Goal: Book appointment/travel/reservation

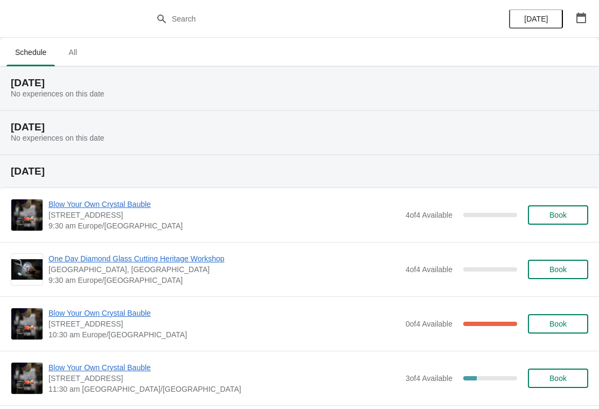
click at [583, 20] on icon "button" at bounding box center [581, 17] width 11 height 11
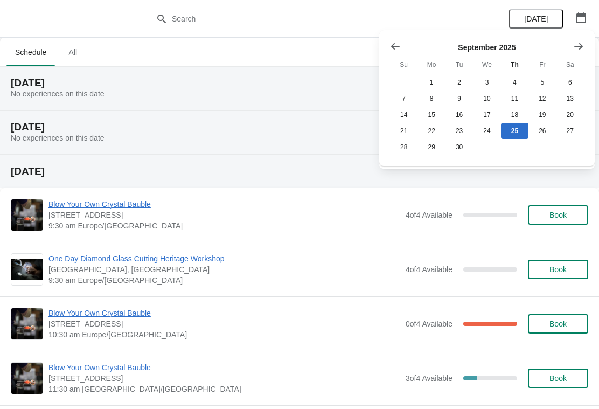
click at [579, 47] on icon "Show next month, October 2025" at bounding box center [578, 46] width 11 height 11
click at [582, 47] on icon "Show next month, November 2025" at bounding box center [578, 46] width 11 height 11
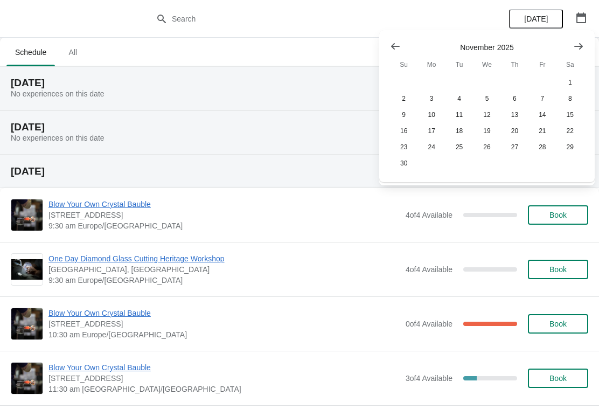
click at [582, 50] on icon "Show next month, December 2025" at bounding box center [578, 46] width 11 height 11
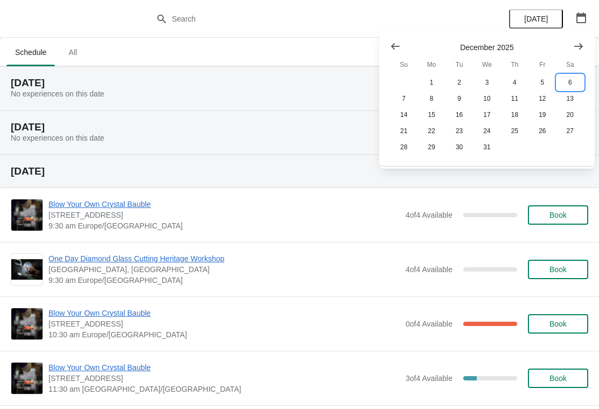
click at [572, 81] on button "6" at bounding box center [569, 82] width 27 height 16
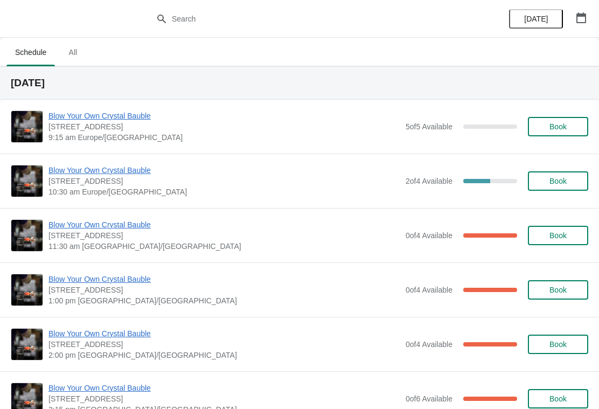
click at [127, 171] on span "Blow Your Own Crystal Bauble" at bounding box center [224, 170] width 352 height 11
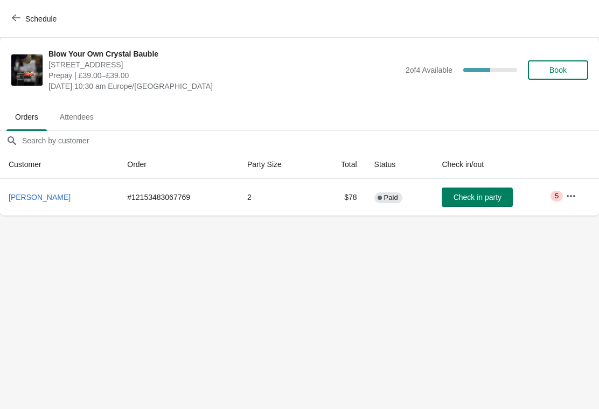
click at [14, 21] on icon "button" at bounding box center [16, 17] width 9 height 9
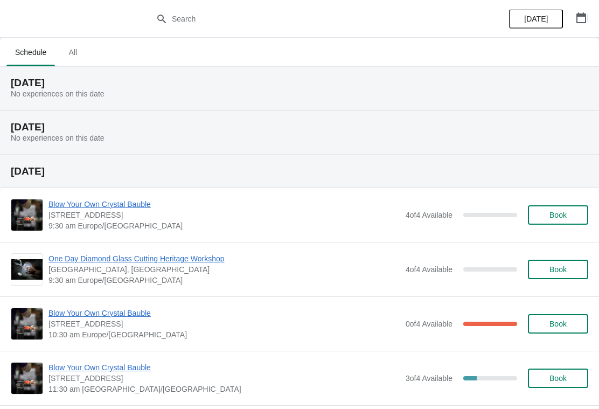
click at [584, 15] on icon "button" at bounding box center [581, 17] width 10 height 11
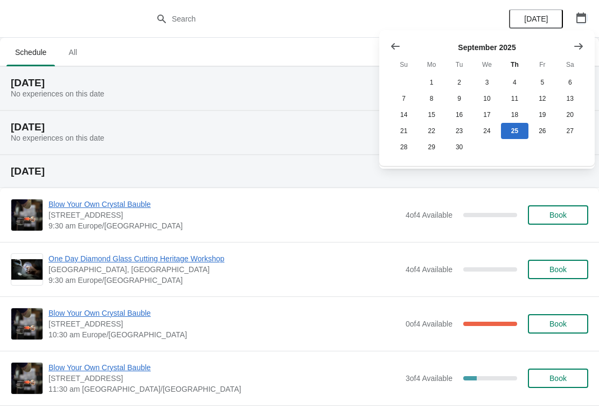
click at [580, 50] on icon "Show next month, October 2025" at bounding box center [578, 46] width 11 height 11
click at [581, 48] on icon "Show next month, November 2025" at bounding box center [578, 46] width 11 height 11
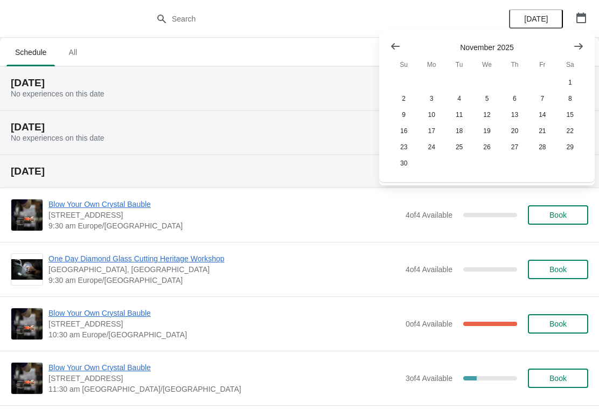
click at [584, 46] on button "Show next month, December 2025" at bounding box center [578, 46] width 19 height 19
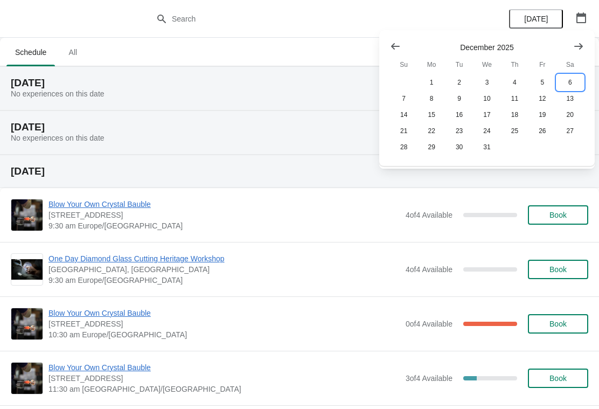
click at [573, 81] on button "6" at bounding box center [569, 82] width 27 height 16
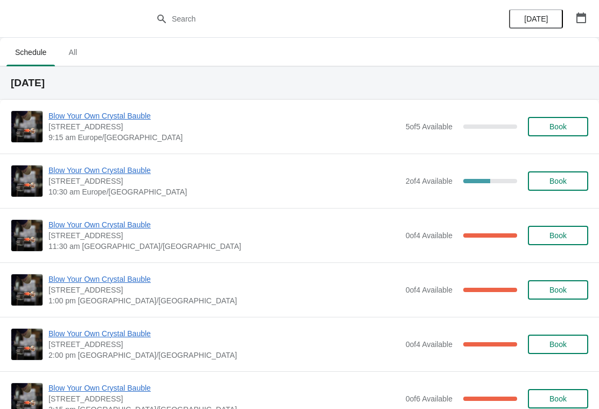
click at [584, 22] on icon "button" at bounding box center [581, 17] width 11 height 11
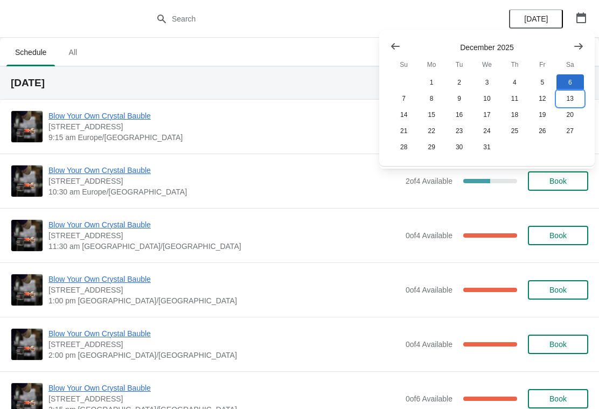
click at [573, 99] on button "13" at bounding box center [569, 98] width 27 height 16
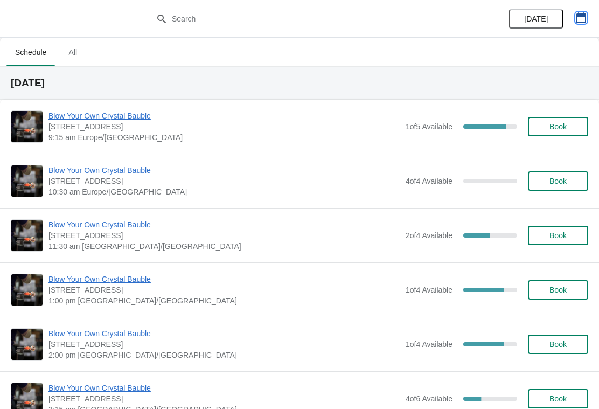
click at [581, 19] on icon "button" at bounding box center [581, 17] width 11 height 11
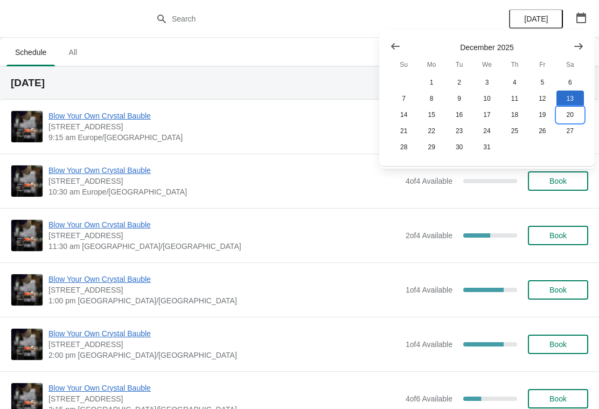
click at [570, 118] on button "20" at bounding box center [569, 115] width 27 height 16
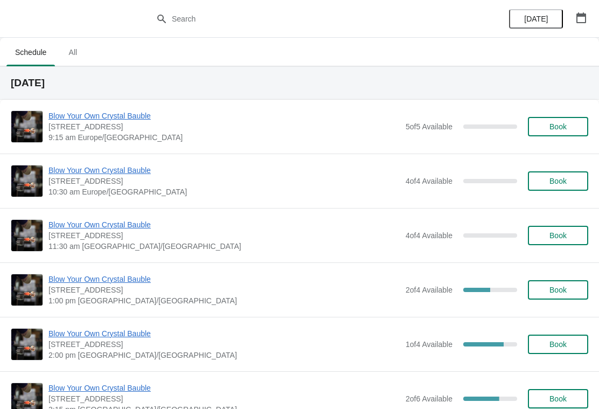
click at [580, 24] on button "button" at bounding box center [580, 17] width 19 height 19
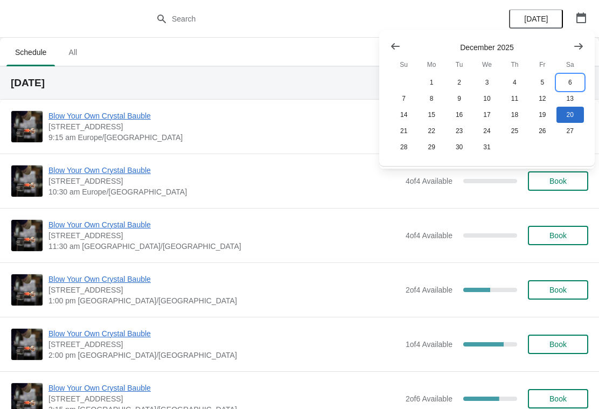
click at [568, 82] on button "6" at bounding box center [569, 82] width 27 height 16
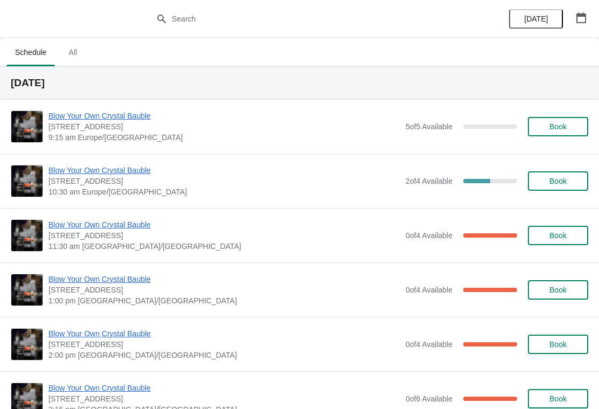
click at [582, 21] on icon "button" at bounding box center [581, 17] width 11 height 11
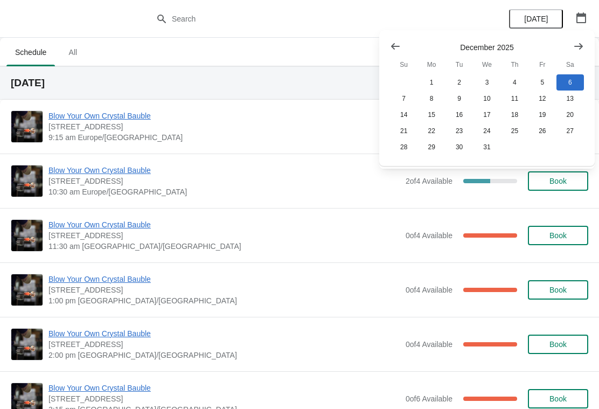
click at [401, 44] on button "Show previous month, November 2025" at bounding box center [395, 46] width 19 height 19
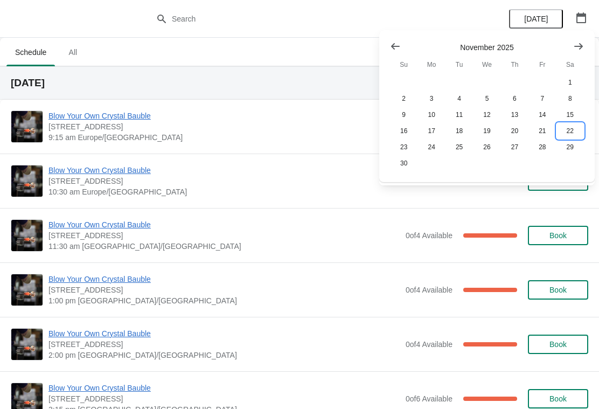
click at [574, 131] on button "22" at bounding box center [569, 131] width 27 height 16
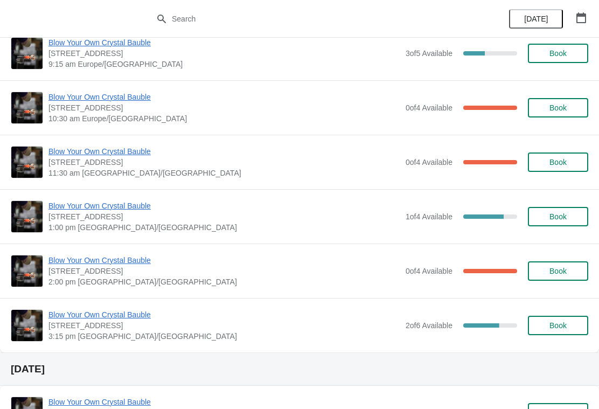
scroll to position [66, 0]
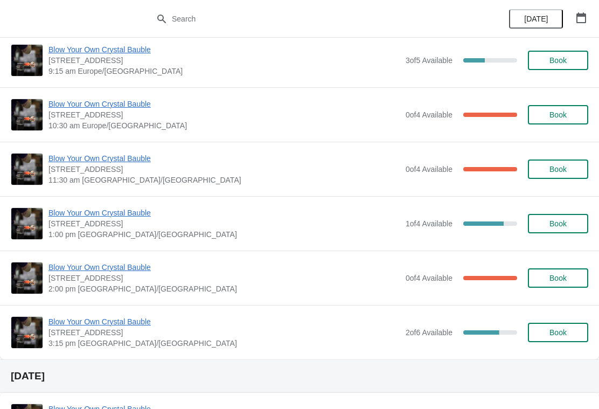
click at [578, 16] on icon "button" at bounding box center [581, 17] width 10 height 11
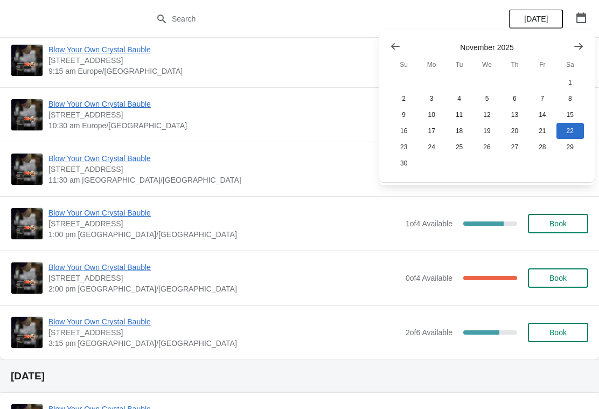
click at [581, 51] on icon "Show next month, December 2025" at bounding box center [578, 46] width 11 height 11
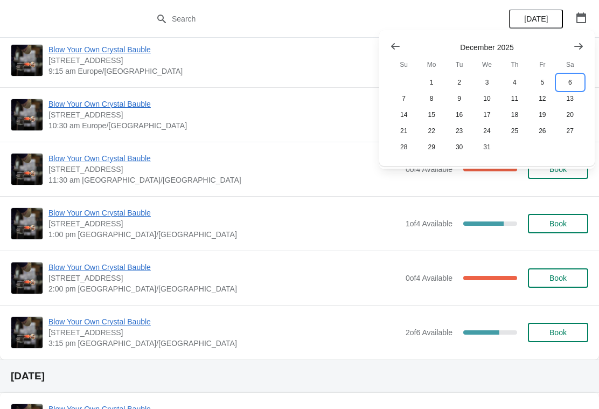
click at [576, 83] on button "6" at bounding box center [569, 82] width 27 height 16
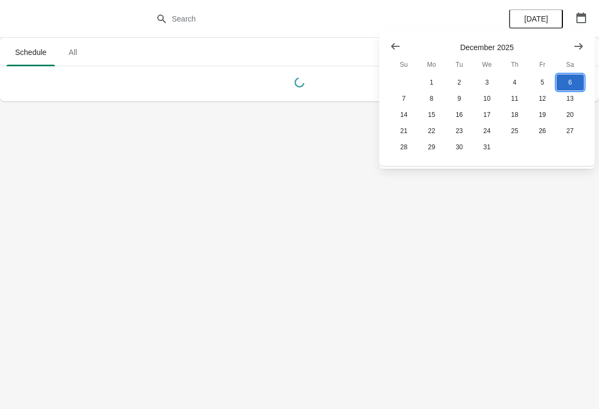
scroll to position [0, 0]
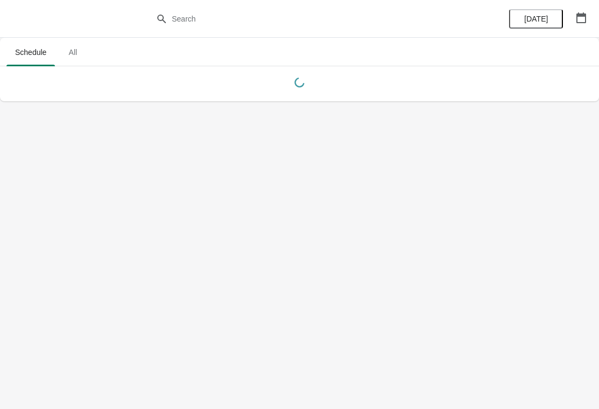
click at [579, 18] on icon "button" at bounding box center [581, 17] width 11 height 11
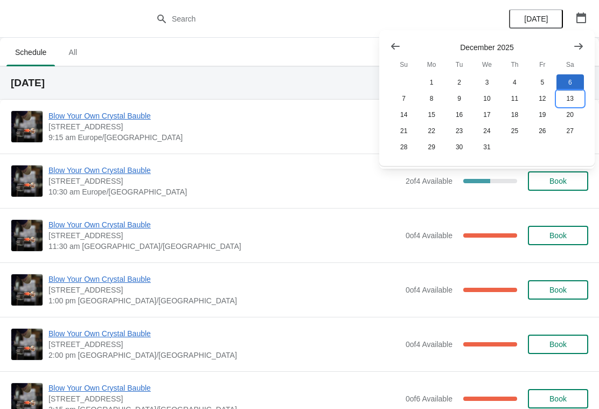
click at [573, 97] on button "13" at bounding box center [569, 98] width 27 height 16
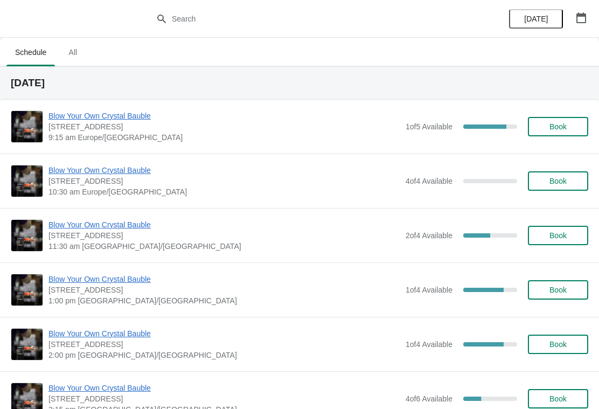
click at [582, 18] on icon "button" at bounding box center [581, 17] width 11 height 11
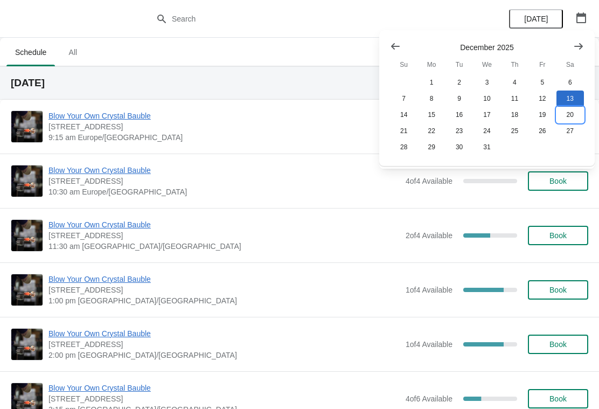
click at [572, 115] on button "20" at bounding box center [569, 115] width 27 height 16
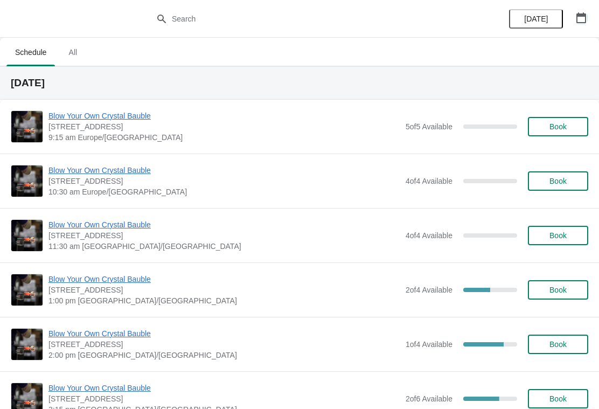
click at [583, 15] on icon "button" at bounding box center [581, 17] width 10 height 11
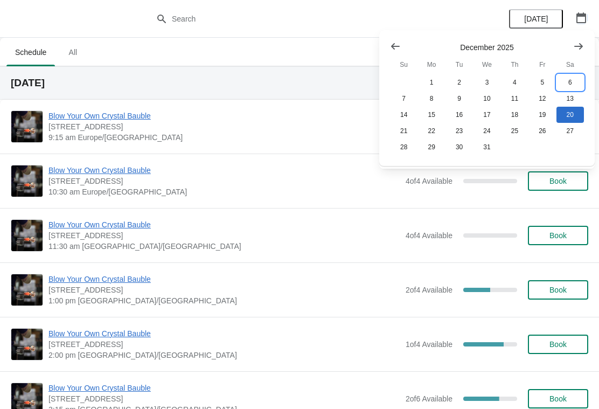
click at [572, 85] on button "6" at bounding box center [569, 82] width 27 height 16
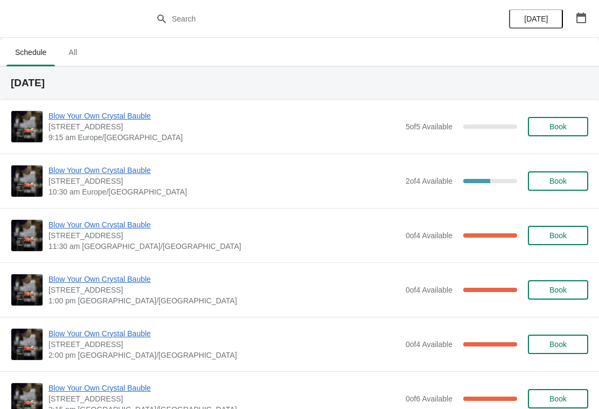
click at [567, 128] on span "Book" at bounding box center [557, 126] width 41 height 9
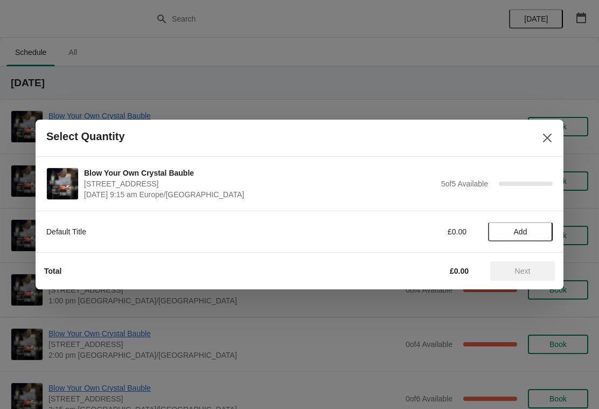
click at [534, 234] on span "Add" at bounding box center [520, 231] width 45 height 9
click at [544, 237] on icon at bounding box center [538, 231] width 11 height 11
click at [543, 237] on icon at bounding box center [538, 231] width 11 height 11
click at [540, 234] on icon at bounding box center [538, 231] width 11 height 11
click at [522, 277] on button "Next" at bounding box center [522, 270] width 65 height 19
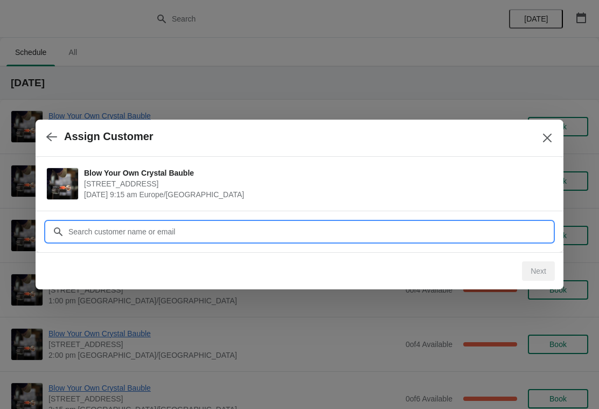
click at [283, 234] on input "Customer" at bounding box center [310, 231] width 485 height 19
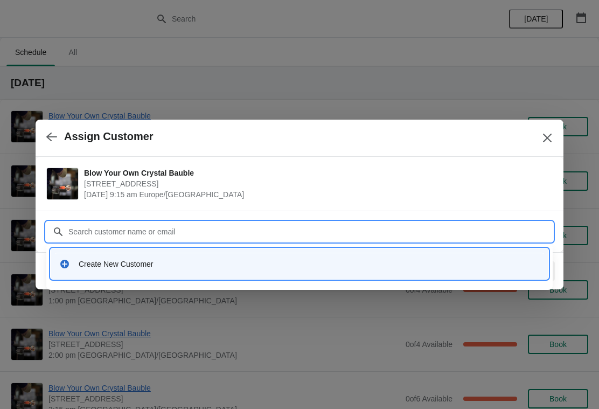
click at [90, 262] on div "Create New Customer" at bounding box center [309, 264] width 461 height 11
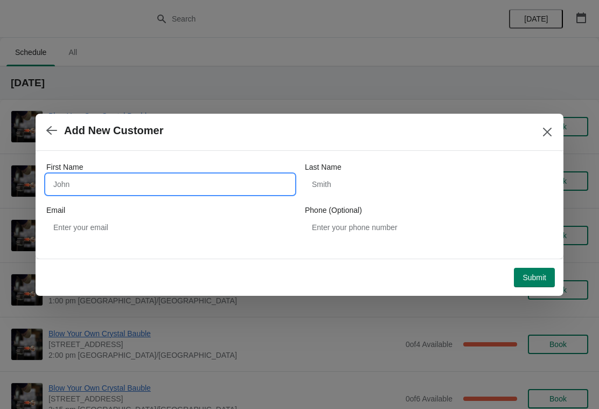
click at [118, 181] on input "First Name" at bounding box center [170, 183] width 248 height 19
type input "[PERSON_NAME]"
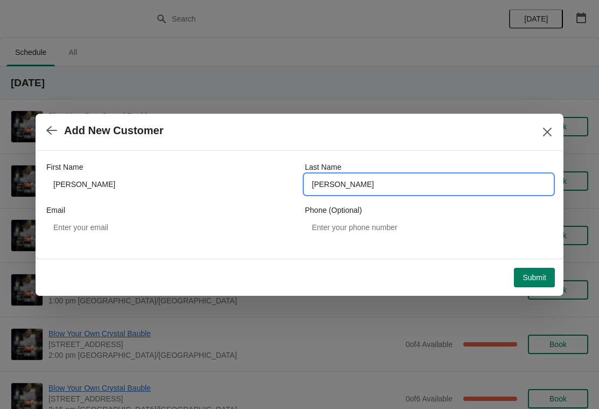
type input "[PERSON_NAME]"
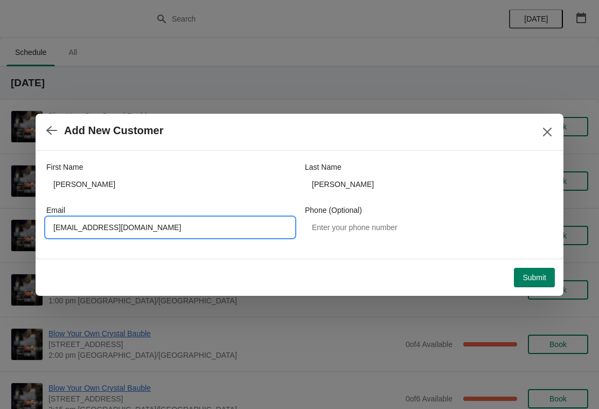
type input "[EMAIL_ADDRESS][DOMAIN_NAME]"
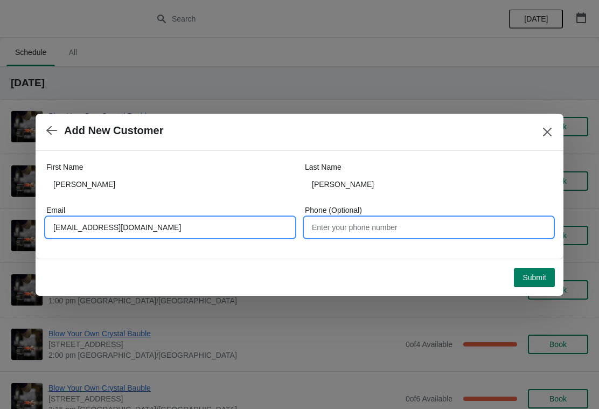
click at [389, 223] on input "Phone (Optional)" at bounding box center [429, 227] width 248 height 19
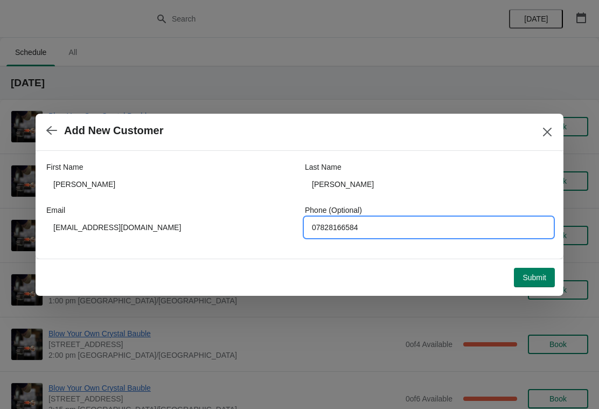
type input "07828166584"
click at [545, 273] on span "Submit" at bounding box center [534, 277] width 24 height 9
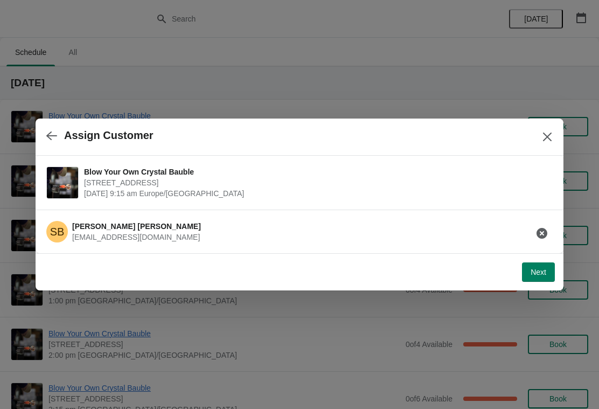
click at [536, 278] on button "Next" at bounding box center [538, 271] width 33 height 19
select select "Yes, I will collect"
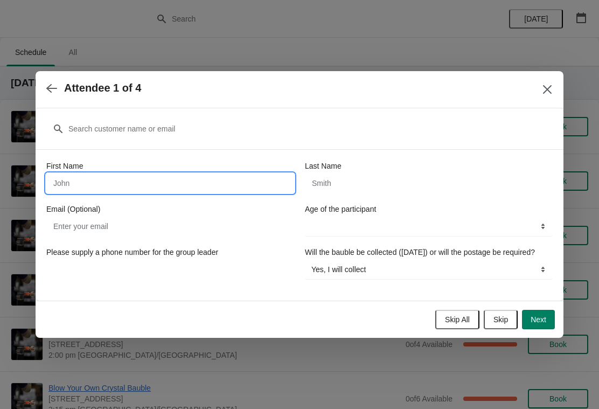
click at [89, 175] on input "First Name" at bounding box center [170, 182] width 248 height 19
type input "[PERSON_NAME]"
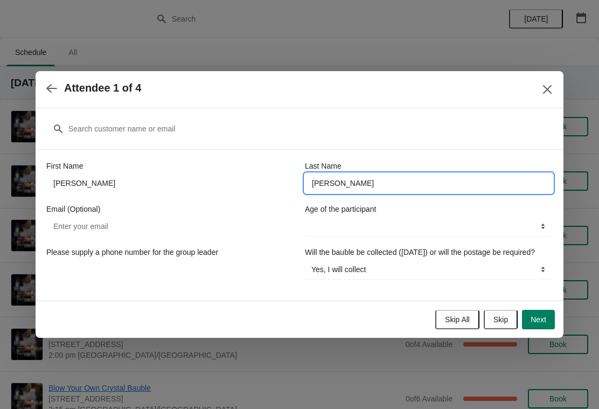
type input "[PERSON_NAME]"
click at [239, 224] on input "Email (Optional)" at bounding box center [170, 225] width 248 height 19
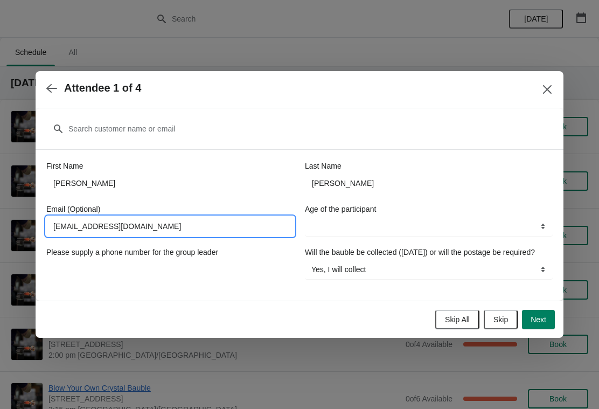
type input "[EMAIL_ADDRESS][DOMAIN_NAME]"
click at [473, 219] on select "8-12 years 13-17 years 18 years and over" at bounding box center [429, 225] width 248 height 19
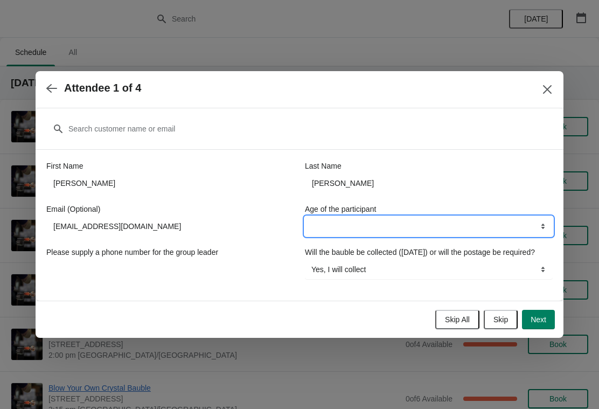
select select "18 years and over"
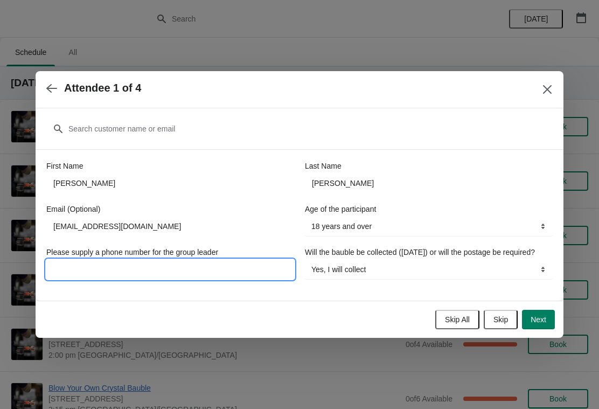
click at [249, 261] on input "Please supply a phone number for the group leader" at bounding box center [170, 269] width 248 height 19
type input "07828166584"
click at [542, 324] on span "Next" at bounding box center [538, 319] width 16 height 9
select select
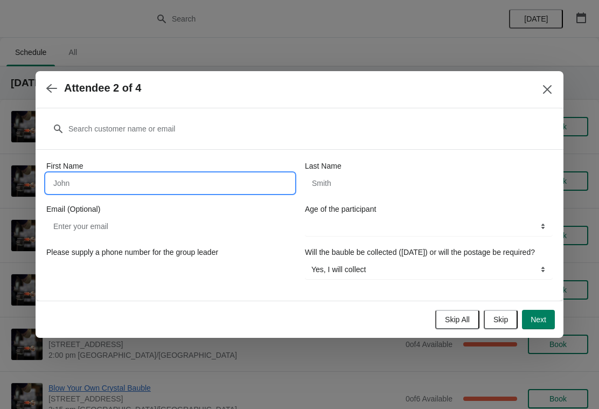
click at [257, 174] on input "First Name" at bounding box center [170, 182] width 248 height 19
type input "Aydn"
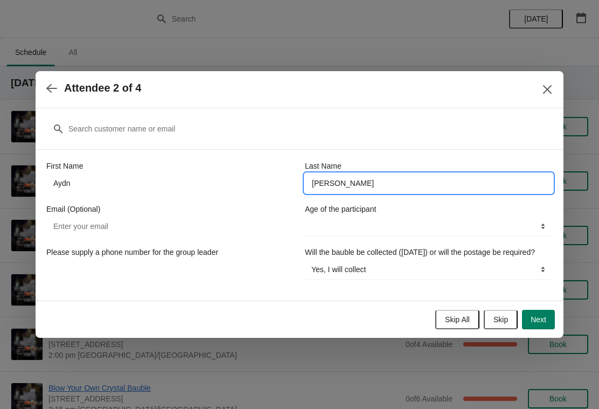
type input "[PERSON_NAME]"
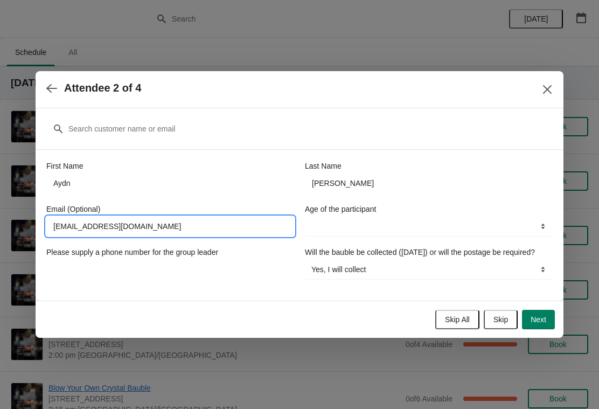
type input "[EMAIL_ADDRESS][DOMAIN_NAME]"
click at [498, 218] on select "8-12 years 13-17 years 18 years and over" at bounding box center [429, 225] width 248 height 19
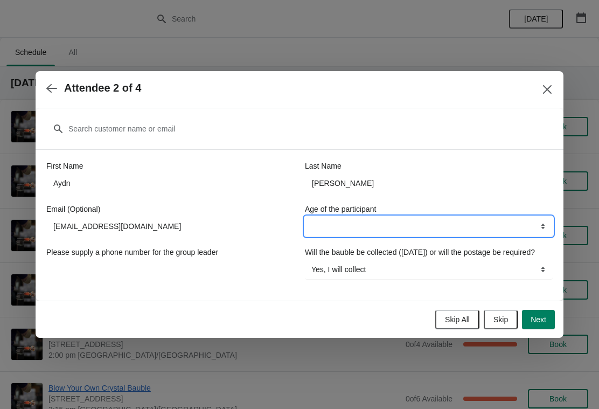
select select "18 years and over"
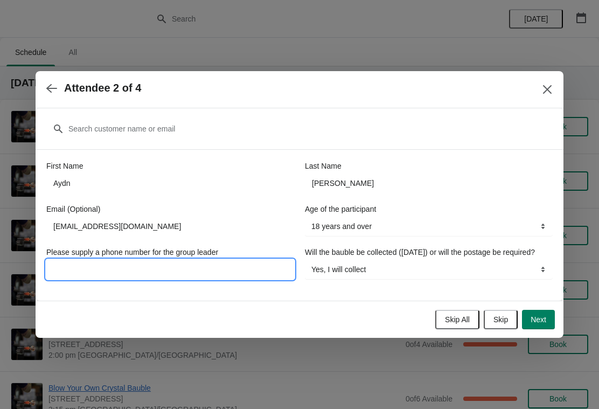
click at [220, 266] on input "Please supply a phone number for the group leader" at bounding box center [170, 269] width 248 height 19
type input "7"
type input "07828166584"
click at [541, 324] on span "Next" at bounding box center [538, 319] width 16 height 9
select select
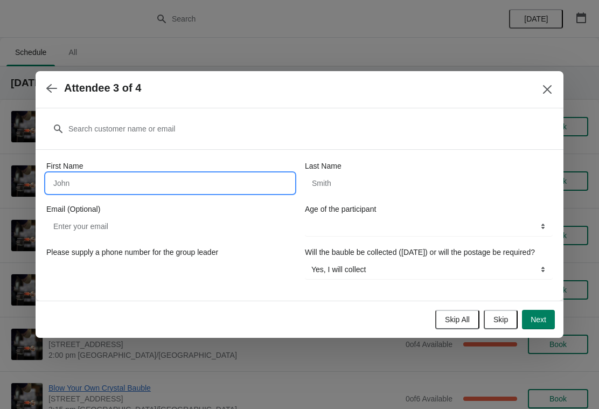
click at [245, 174] on input "First Name" at bounding box center [170, 182] width 248 height 19
type input "Declan"
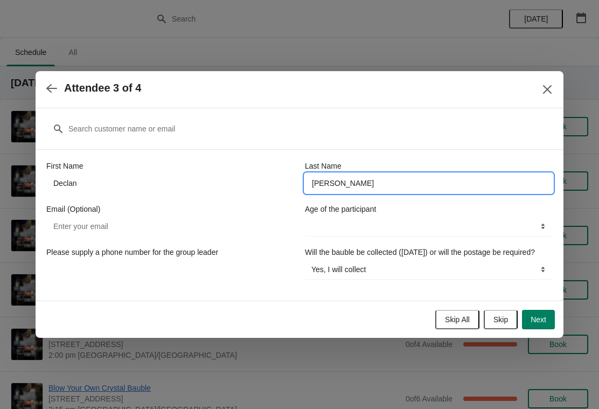
type input "[PERSON_NAME]"
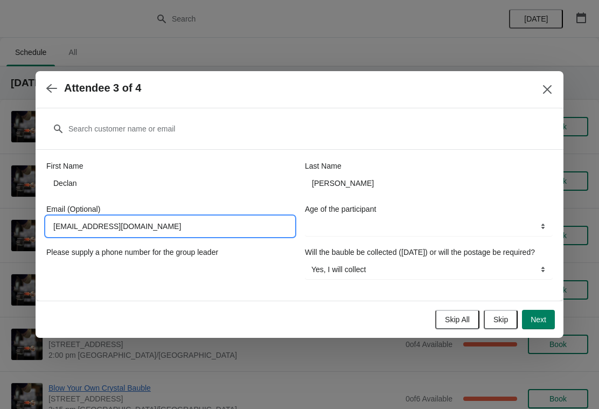
type input "[EMAIL_ADDRESS][DOMAIN_NAME]"
click at [522, 222] on select "8-12 years 13-17 years 18 years and over" at bounding box center [429, 225] width 248 height 19
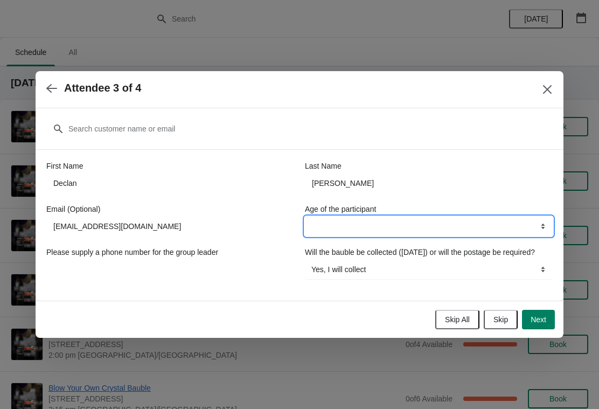
select select "18 years and over"
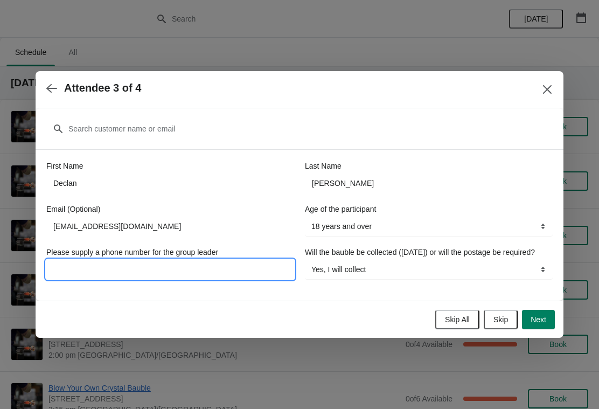
click at [232, 264] on input "Please supply a phone number for the group leader" at bounding box center [170, 269] width 248 height 19
type input "07828166584"
click at [543, 324] on span "Next" at bounding box center [538, 319] width 16 height 9
select select
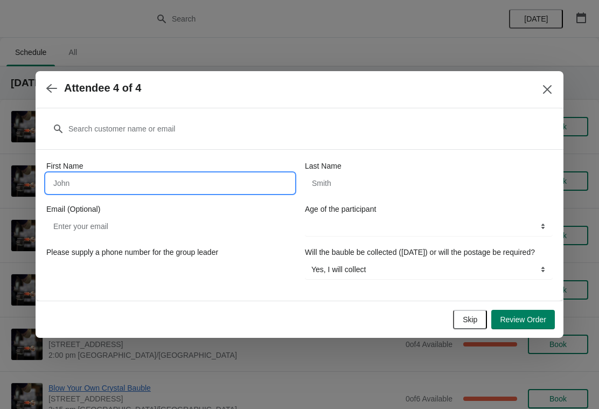
click at [238, 177] on input "First Name" at bounding box center [170, 182] width 248 height 19
type input "[PERSON_NAME]"
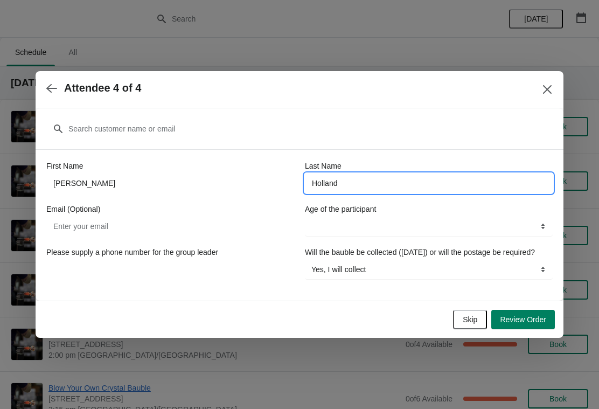
type input "Holland"
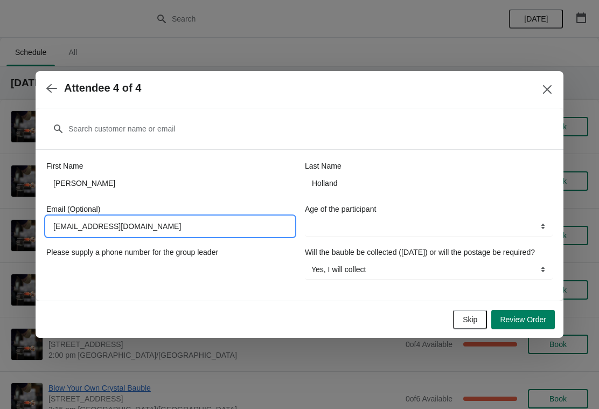
type input "[EMAIL_ADDRESS][DOMAIN_NAME]"
click at [510, 229] on select "8-12 years 13-17 years 18 years and over" at bounding box center [429, 225] width 248 height 19
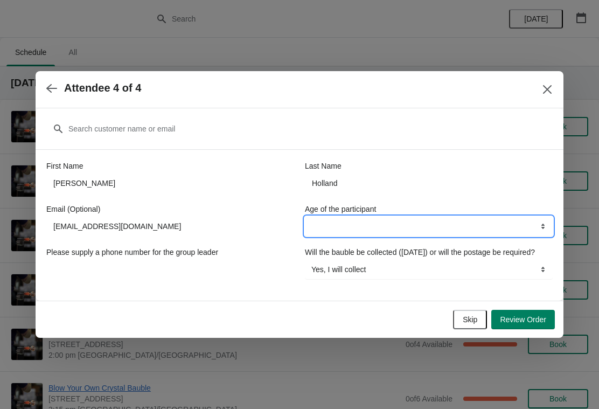
select select "18 years and over"
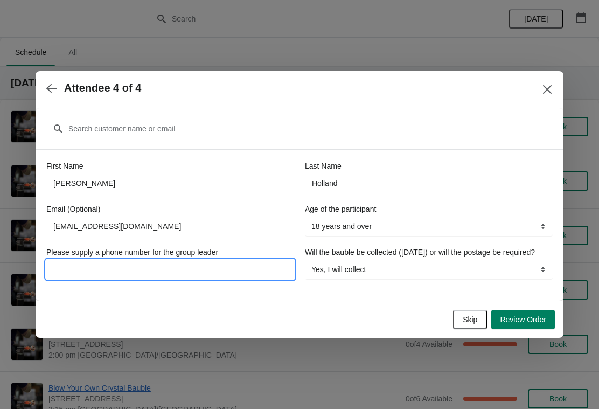
click at [190, 264] on input "Please supply a phone number for the group leader" at bounding box center [170, 269] width 248 height 19
type input "078281665"
